Goal: Complete Application Form: Complete application form

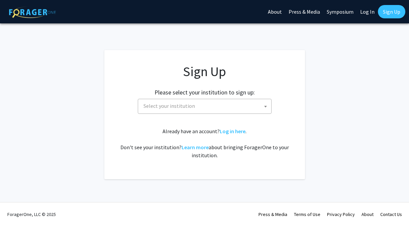
click at [240, 106] on span "Select your institution" at bounding box center [206, 106] width 130 height 14
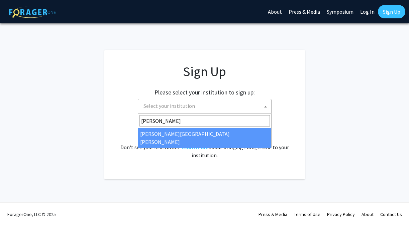
type input "[PERSON_NAME]"
select select "1"
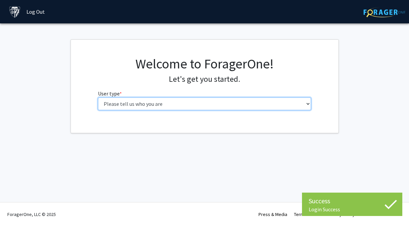
click at [251, 104] on select "Please tell us who you are Undergraduate Student Master's Student Doctoral Cand…" at bounding box center [204, 104] width 213 height 13
select select "2: masters"
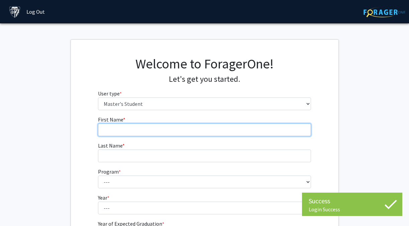
click at [247, 129] on input "First Name * required" at bounding box center [204, 130] width 213 height 13
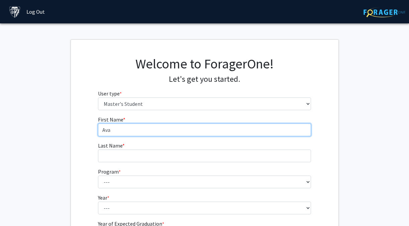
type input "Ava"
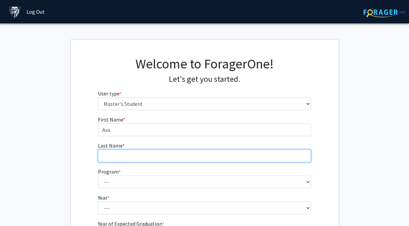
click at [222, 152] on input "Last Name * required" at bounding box center [204, 156] width 213 height 13
type input "[PERSON_NAME]"
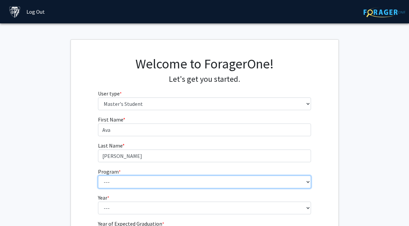
click at [211, 178] on select "--- Anatomy Education Applied and Computational Mathematics Applied Biomedical …" at bounding box center [204, 182] width 213 height 13
select select "3: 3"
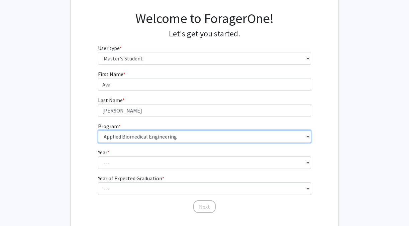
scroll to position [52, 0]
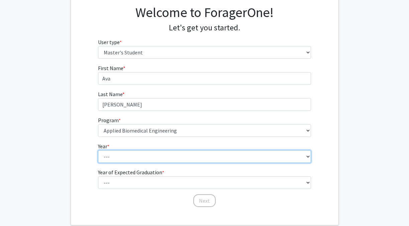
click at [191, 157] on select "--- First Year Second Year" at bounding box center [204, 156] width 213 height 13
select select "1: first_year"
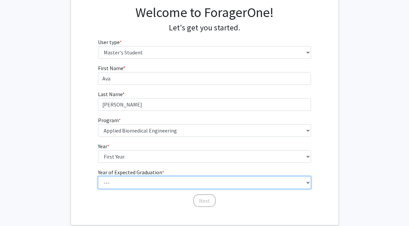
click at [190, 183] on select "--- 2025 2026 2027 2028 2029 2030 2031 2032 2033 2034" at bounding box center [204, 183] width 213 height 13
select select "2: 2026"
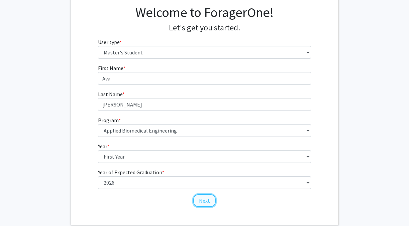
click at [201, 205] on button "Next" at bounding box center [204, 201] width 22 height 13
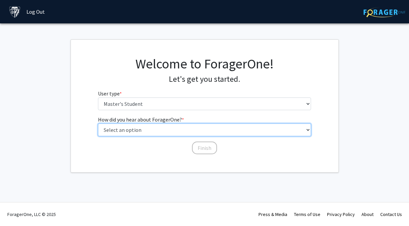
click at [188, 133] on select "Select an option Peer/student recommendation Faculty/staff recommendation Unive…" at bounding box center [204, 130] width 213 height 13
select select "3: university_website"
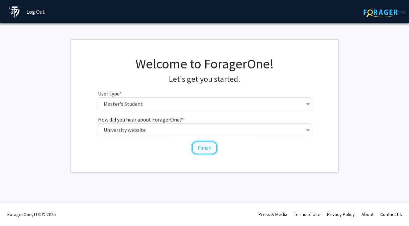
click at [198, 149] on button "Finish" at bounding box center [204, 148] width 25 height 13
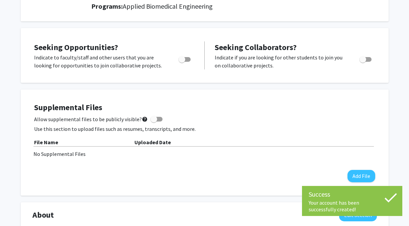
scroll to position [98, 0]
click at [183, 58] on span "Toggle" at bounding box center [182, 59] width 7 height 7
click at [182, 62] on input "Are you actively seeking opportunities?" at bounding box center [182, 62] width 0 height 0
checkbox input "true"
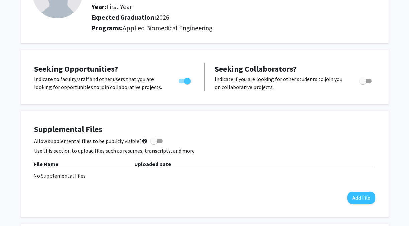
scroll to position [0, 0]
